Goal: Transaction & Acquisition: Purchase product/service

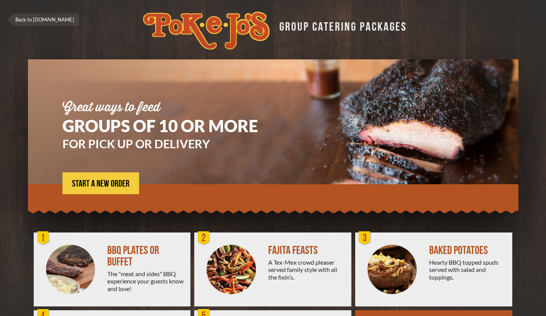
click at [103, 183] on span "START A NEW ORDER" at bounding box center [100, 183] width 57 height 9
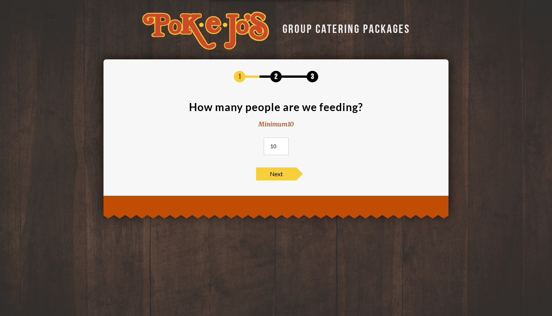
drag, startPoint x: 277, startPoint y: 146, endPoint x: 253, endPoint y: 148, distance: 23.9
click at [253, 148] on section "How many people are we feeding? Minimum 10 10" at bounding box center [276, 131] width 322 height 58
type input "90"
click at [277, 166] on div "1 2 3 How many people are we feeding? Minimum 10 90 Next" at bounding box center [276, 126] width 322 height 110
click at [277, 171] on span "Next" at bounding box center [276, 173] width 40 height 13
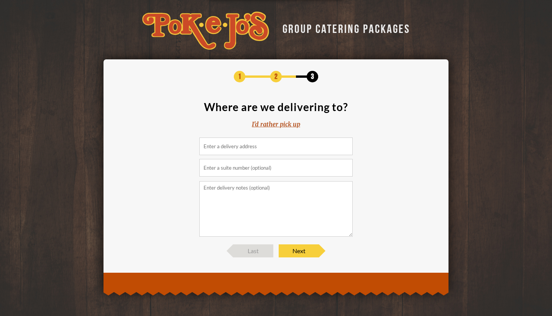
click at [282, 125] on div "I'd rather pick up" at bounding box center [276, 124] width 48 height 9
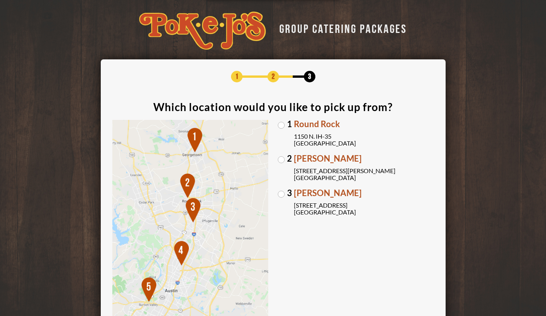
click at [287, 129] on label "1 Round Rock 1150 N. IH-35 Round Rock, TX 78761" at bounding box center [356, 133] width 156 height 27
click at [0, 0] on input "1 Round Rock 1150 N. IH-35 Round Rock, TX 78761" at bounding box center [0, 0] width 0 height 0
click at [282, 157] on label "2 Parmer Lane 2121 Parmer Lane Austin, TX 78727" at bounding box center [356, 167] width 156 height 27
click at [0, 0] on input "2 Parmer Lane 2121 Parmer Lane Austin, TX 78727" at bounding box center [0, 0] width 0 height 0
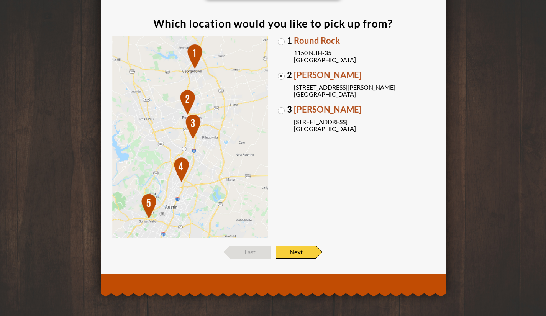
click at [296, 252] on span "Next" at bounding box center [296, 252] width 40 height 13
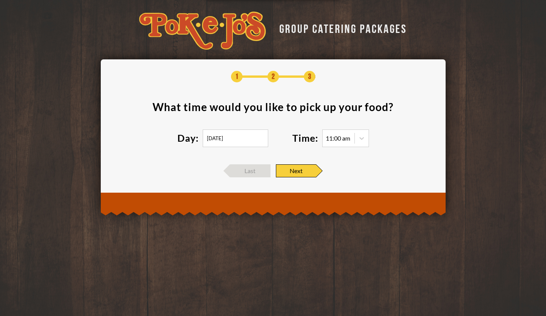
scroll to position [0, 0]
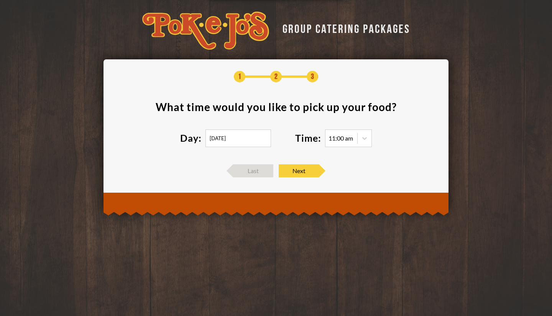
click at [235, 136] on input "10/09/2025" at bounding box center [238, 139] width 66 height 18
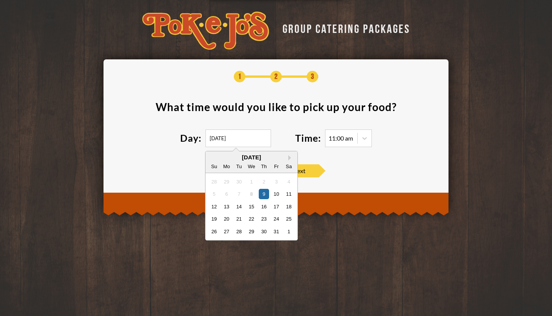
click at [290, 158] on button "Next Month" at bounding box center [290, 157] width 5 height 5
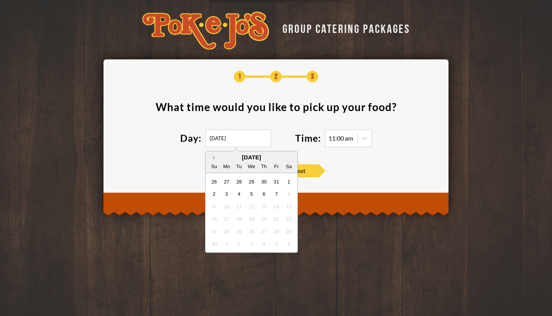
click at [276, 192] on div "7" at bounding box center [276, 194] width 10 height 10
type input "11/07/2025"
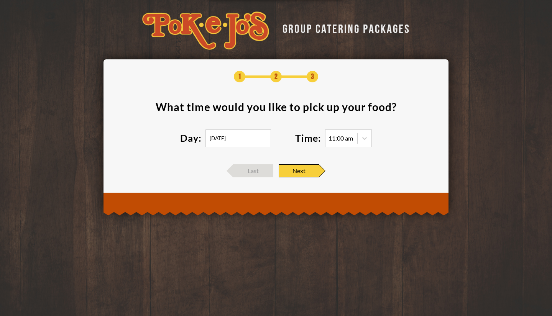
click at [306, 168] on span "Next" at bounding box center [299, 170] width 40 height 13
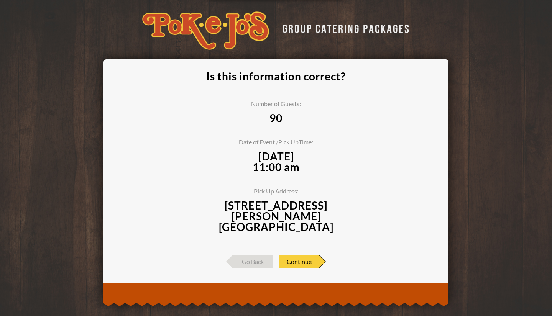
click at [297, 255] on span "Continue" at bounding box center [299, 261] width 41 height 13
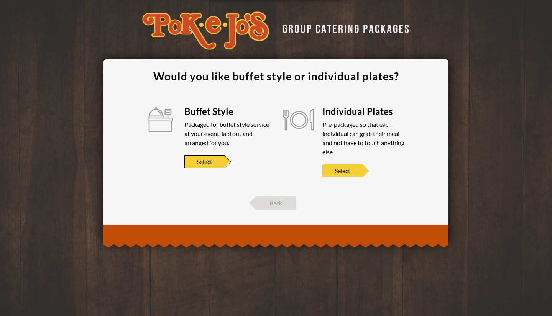
click at [204, 164] on span "Select" at bounding box center [204, 161] width 40 height 13
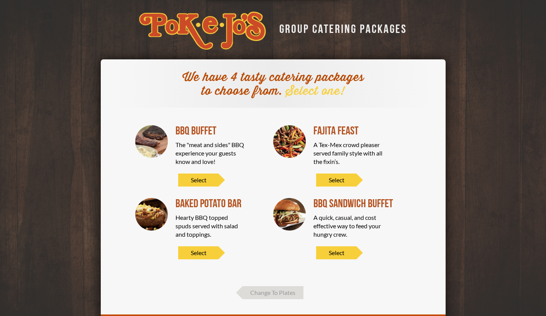
scroll to position [32, 0]
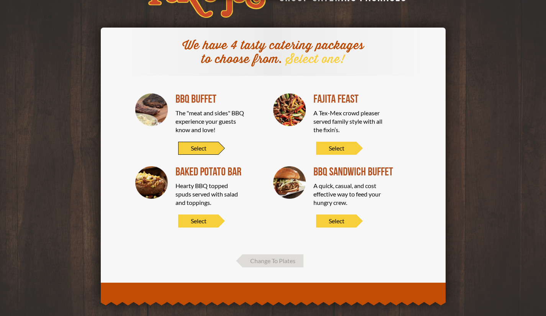
click at [205, 152] on span "Select" at bounding box center [198, 148] width 40 height 13
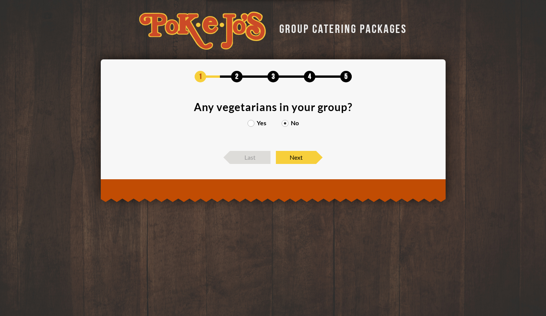
scroll to position [0, 0]
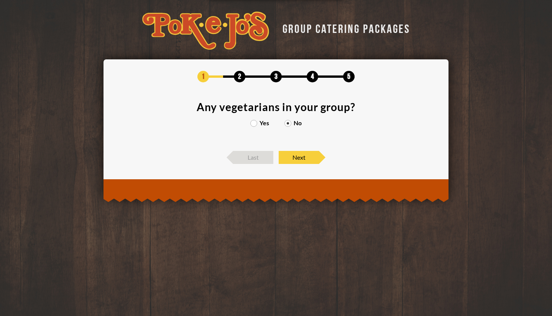
click at [259, 121] on label "Yes" at bounding box center [259, 123] width 19 height 6
click at [0, 0] on input "Yes" at bounding box center [0, 0] width 0 height 0
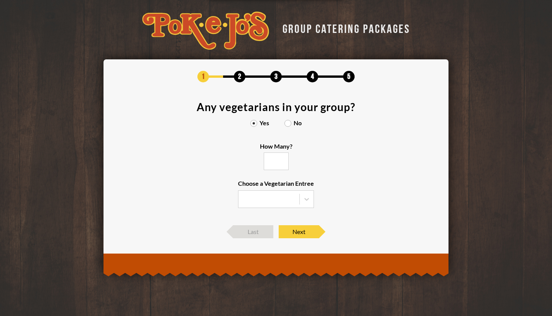
click at [275, 161] on input "How Many?" at bounding box center [276, 162] width 25 height 18
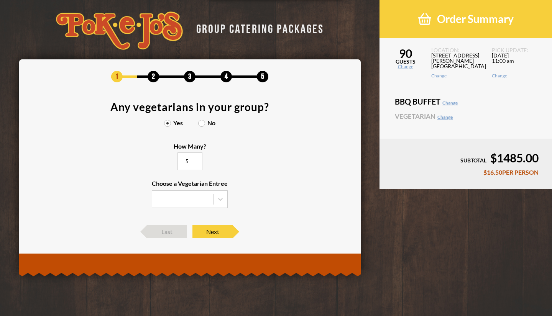
click at [221, 201] on icon at bounding box center [221, 199] width 8 height 8
click at [0, 0] on input "Choose a Vegetarian Entree" at bounding box center [0, 0] width 0 height 0
click at [203, 227] on div "Baked Potato" at bounding box center [189, 225] width 75 height 11
click at [0, 0] on input "Choose a Vegetarian Entree Veggie Skewers Baked Potato Entree Salad" at bounding box center [0, 0] width 0 height 0
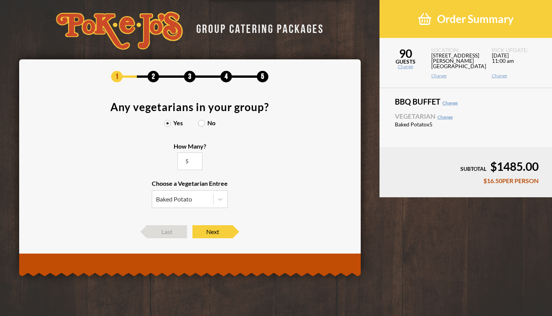
type input "5"
click at [215, 210] on section "Any vegetarians in your group? Yes No How Many? 5 Choose a Vegetarian Entree Ba…" at bounding box center [190, 160] width 318 height 116
click at [215, 247] on div "1 2 3 4 5 Any vegetarians in your group? Yes No How Many? 5 Choose a Vegetarian…" at bounding box center [189, 154] width 341 height 190
click at [215, 233] on span "Next" at bounding box center [212, 231] width 40 height 13
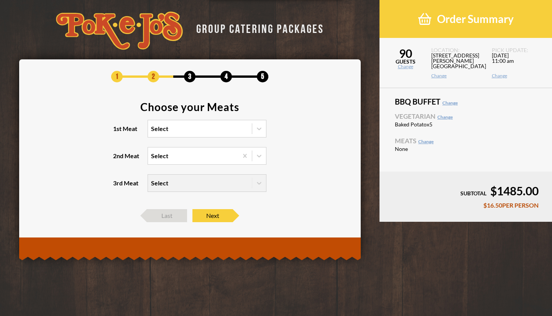
click at [231, 130] on div "Select" at bounding box center [200, 128] width 104 height 17
click at [118, 132] on input "1st Meat Select" at bounding box center [118, 132] width 0 height 0
click at [204, 156] on div "Pork Ribs" at bounding box center [207, 155] width 118 height 11
click at [118, 132] on input "1st Meat option Pork Ribs focused, 2 of 6. 6 results available. Use Up and Down…" at bounding box center [118, 132] width 0 height 0
click at [199, 157] on div "Select" at bounding box center [193, 156] width 90 height 17
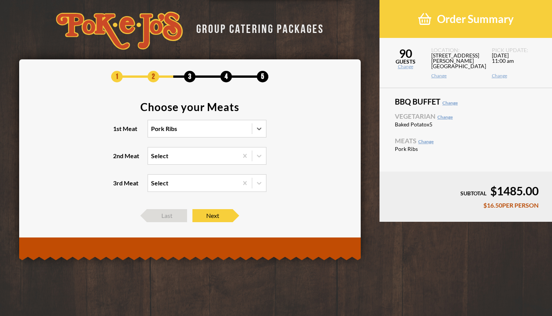
click at [118, 159] on input "2nd Meat Select" at bounding box center [118, 159] width 0 height 0
click at [165, 174] on div "Brisket" at bounding box center [207, 171] width 118 height 11
click at [118, 159] on input "2nd Meat option Brisket focused, 1 of 5. 5 results available. Use Up and Down t…" at bounding box center [118, 159] width 0 height 0
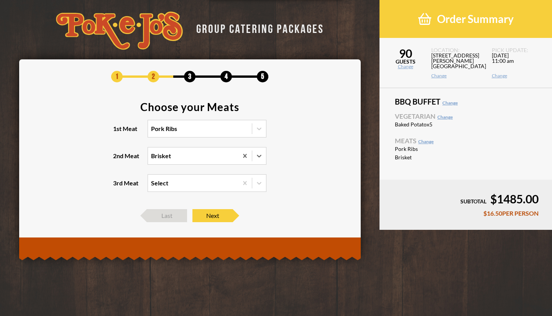
click at [178, 184] on div "Select" at bounding box center [193, 183] width 90 height 17
click at [118, 187] on input "3rd Meat Select" at bounding box center [118, 187] width 0 height 0
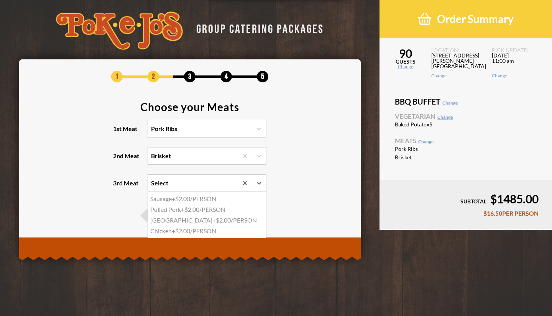
click at [195, 226] on div "Chicken +$2.00/PERSON" at bounding box center [207, 231] width 118 height 11
click at [118, 187] on input "3rd Meat option Chicken focused, 4 of 4. 4 results available. Use Up and Down t…" at bounding box center [118, 187] width 0 height 0
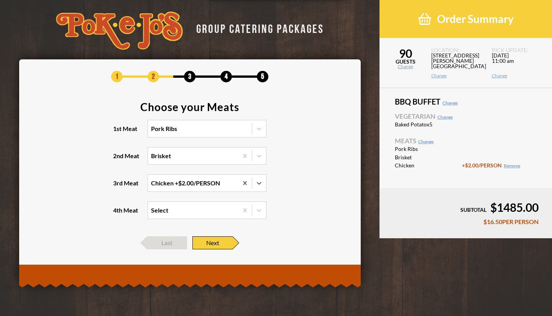
click at [208, 246] on span "Next" at bounding box center [212, 242] width 40 height 13
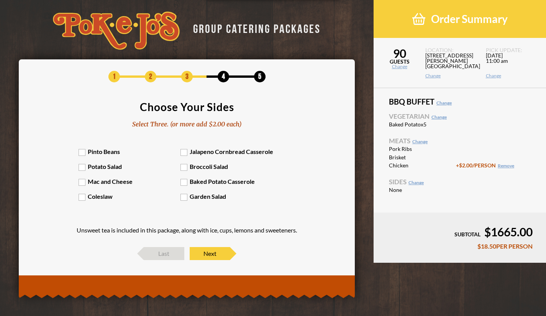
click at [111, 167] on label "Potato Salad" at bounding box center [130, 166] width 102 height 7
click at [0, 0] on input "Potato Salad" at bounding box center [0, 0] width 0 height 0
click at [118, 186] on div "Pinto Beans Jalapeno Cornbread Casserole Potato Salad Broccoli Salad Mac and Ch…" at bounding box center [187, 178] width 217 height 60
click at [117, 183] on label "Mac and Cheese" at bounding box center [130, 181] width 102 height 7
click at [0, 0] on input "Mac and Cheese" at bounding box center [0, 0] width 0 height 0
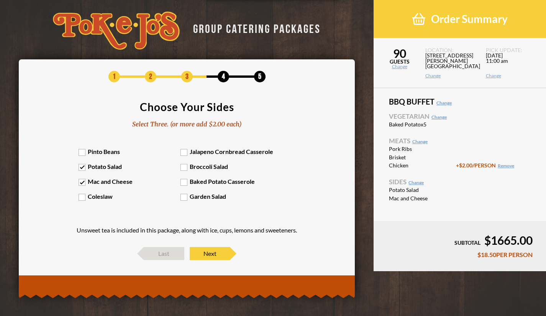
click at [214, 154] on label "Jalapeno Cornbread Casserole" at bounding box center [232, 151] width 102 height 7
click at [0, 0] on input "Jalapeno Cornbread Casserole" at bounding box center [0, 0] width 0 height 0
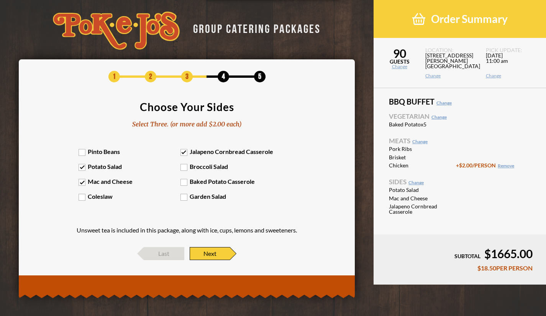
click at [209, 257] on span "Next" at bounding box center [210, 253] width 40 height 13
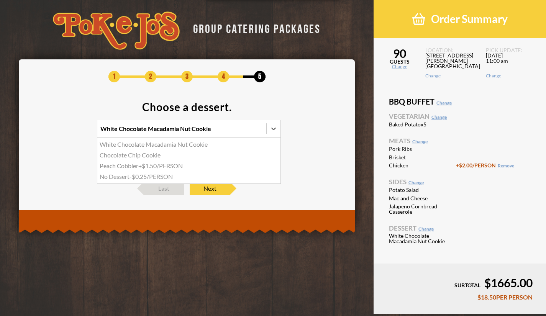
click at [271, 131] on icon at bounding box center [274, 129] width 8 height 8
click at [67, 132] on input "option White Chocolate Macadamia Nut Cookie focused, 1 of 4. 4 results availabl…" at bounding box center [67, 132] width 0 height 0
